Goal: Information Seeking & Learning: Understand process/instructions

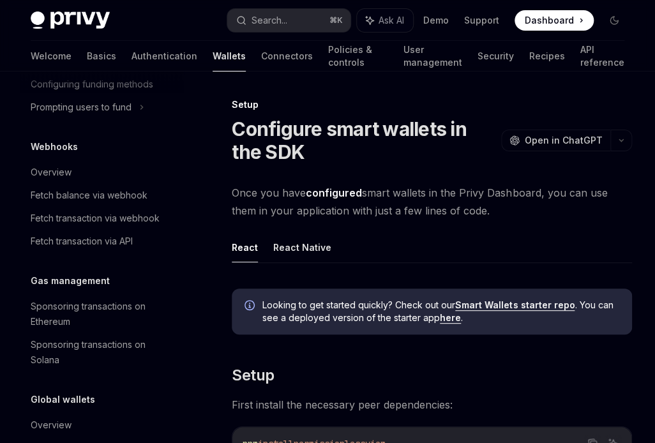
scroll to position [776, 0]
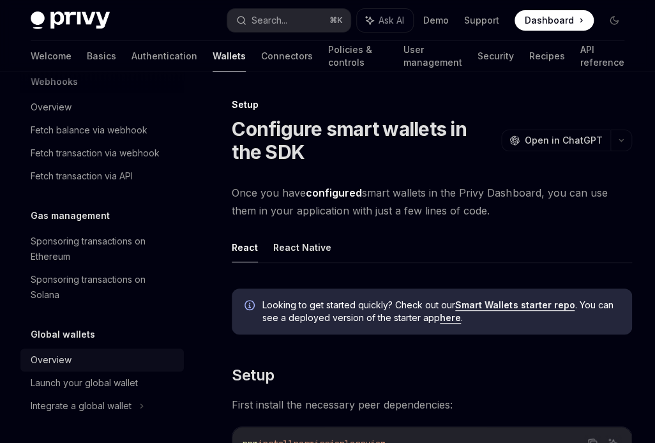
click at [88, 361] on div "Overview" at bounding box center [104, 359] width 146 height 15
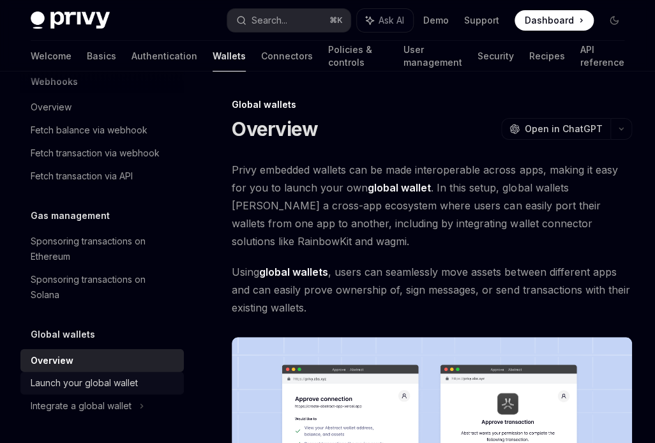
click at [93, 384] on div "Launch your global wallet" at bounding box center [84, 382] width 107 height 15
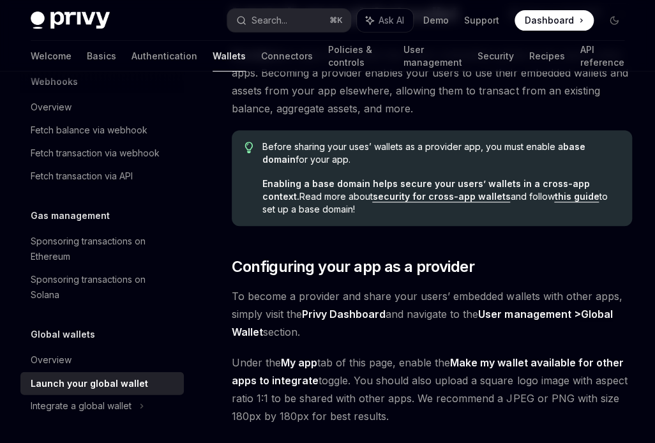
scroll to position [112, 0]
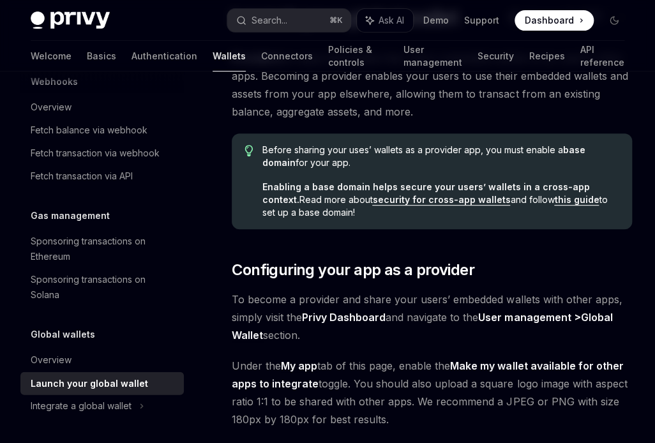
click at [554, 199] on link "this guide" at bounding box center [576, 199] width 45 height 11
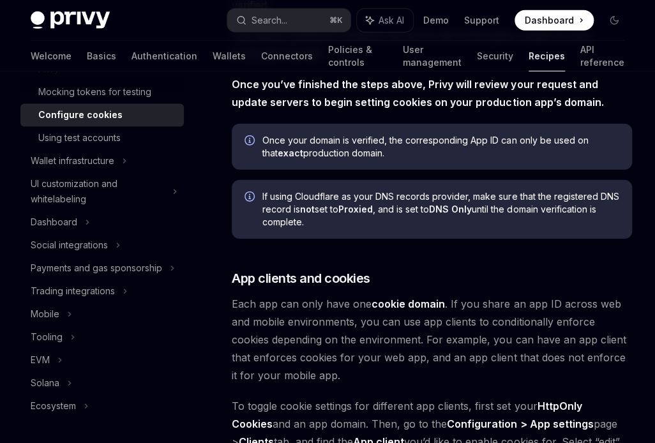
scroll to position [1277, 0]
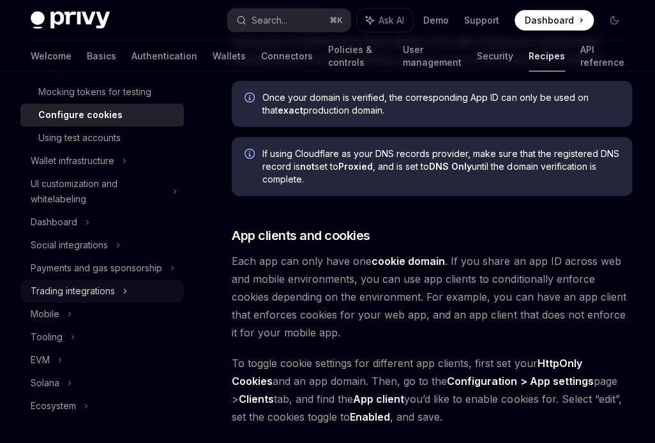
click at [115, 288] on div "Trading integrations" at bounding box center [101, 291] width 163 height 23
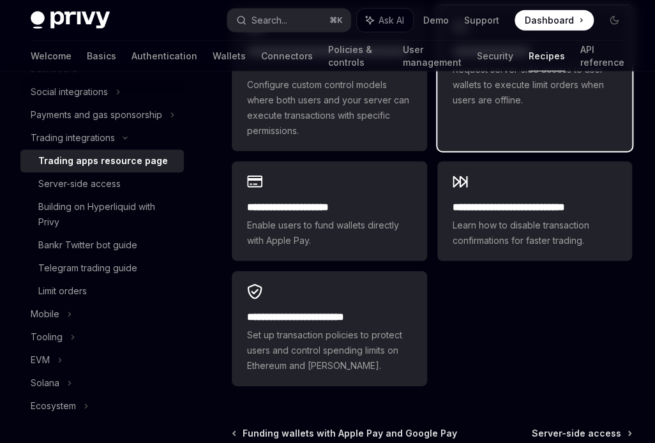
scroll to position [1112, 0]
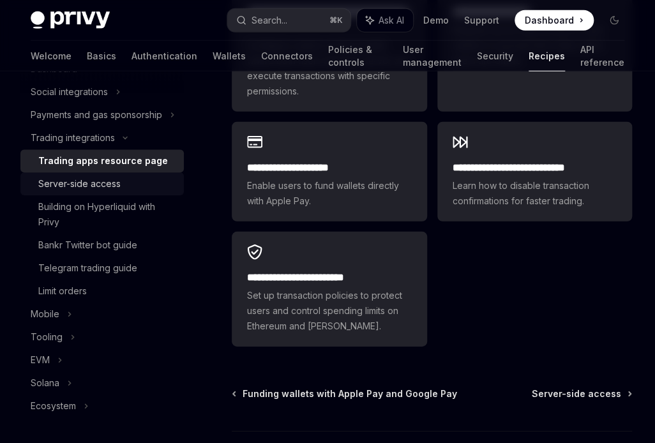
click at [116, 179] on div "Server-side access" at bounding box center [79, 183] width 82 height 15
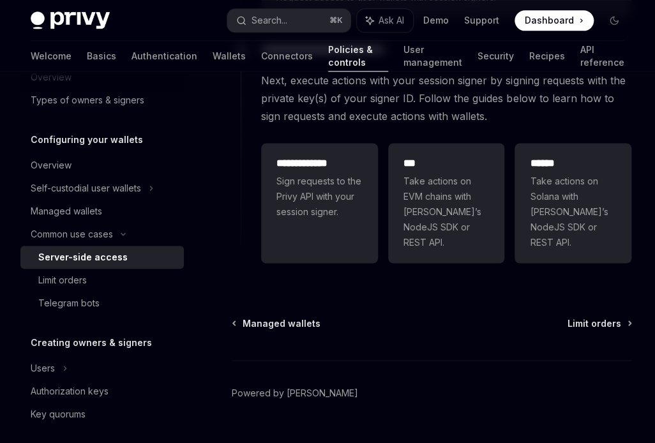
scroll to position [538, 0]
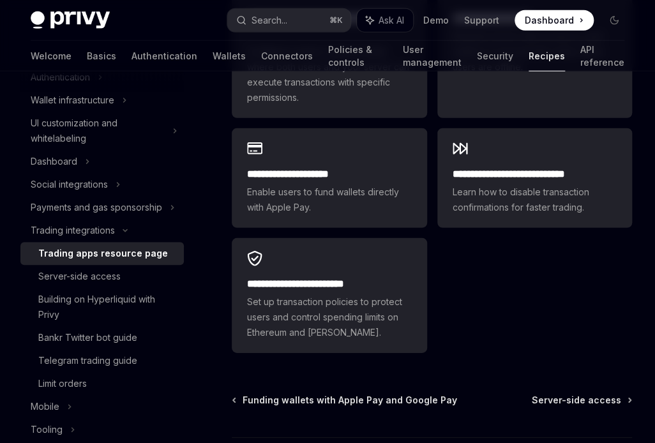
scroll to position [1112, 0]
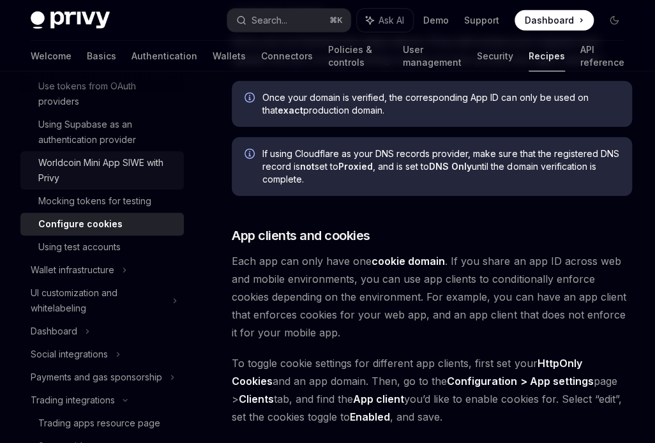
scroll to position [186, 0]
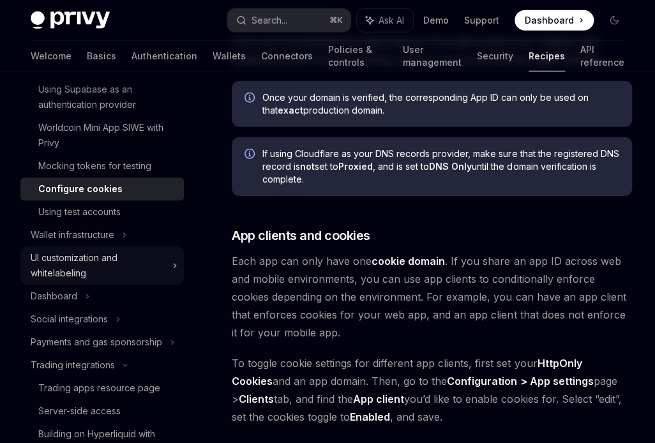
click at [100, 258] on div "UI customization and whitelabeling" at bounding box center [98, 265] width 134 height 31
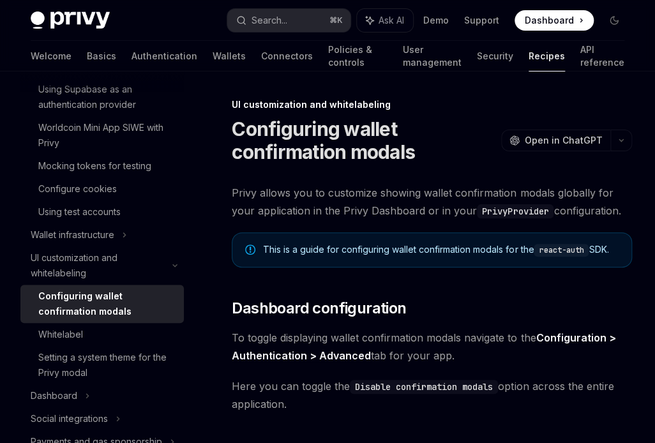
click at [135, 303] on div "Configuring wallet confirmation modals" at bounding box center [107, 303] width 138 height 31
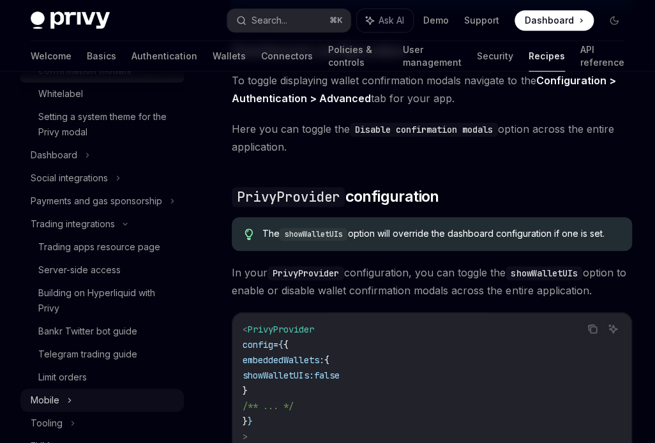
scroll to position [426, 0]
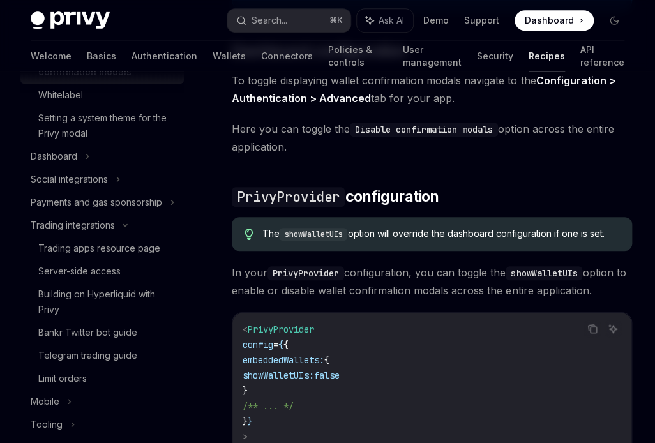
scroll to position [117, 0]
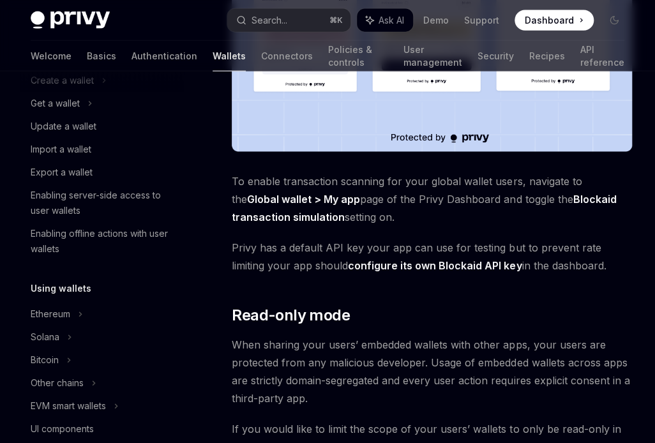
scroll to position [661, 0]
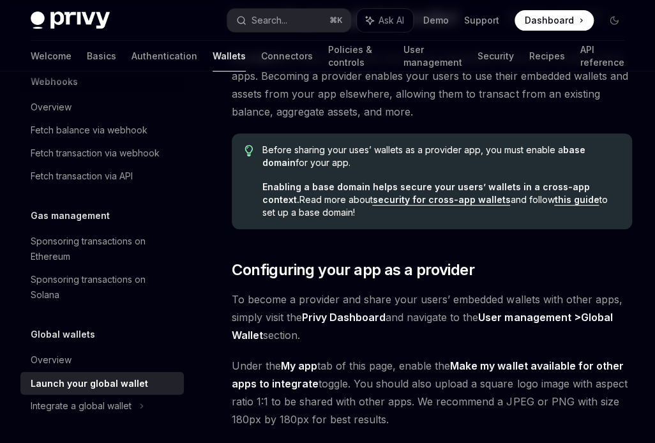
type textarea "*"
